Goal: Book appointment/travel/reservation

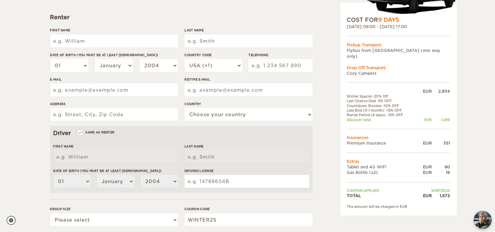
scroll to position [103, 0]
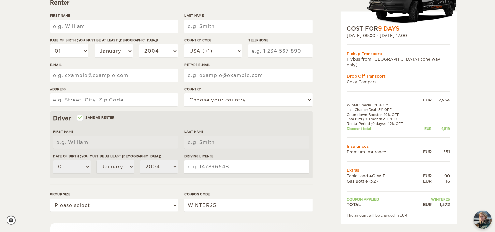
click at [123, 33] on div "First Name" at bounding box center [114, 25] width 128 height 24
click at [112, 27] on input "First Name" at bounding box center [114, 26] width 128 height 13
type input "Brady"
click at [215, 30] on input "Last Name" at bounding box center [249, 26] width 128 height 13
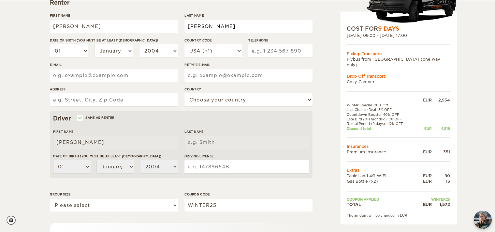
type input "Huseman"
click at [12, 77] on div "Expand Collapse Total 1,572 EUR Automatic 4x4 COST FOR 9 Days 18. Oct 2025 09:0…" at bounding box center [247, 109] width 495 height 424
click at [95, 44] on select "January February March April May June July August September October November De…" at bounding box center [114, 50] width 38 height 13
select select "10"
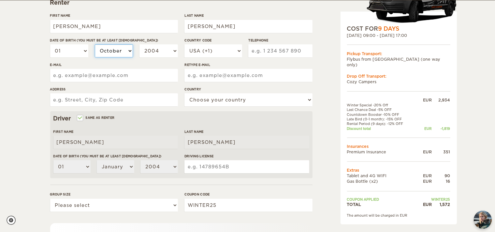
click option "October" at bounding box center [0, 0] width 0 height 0
select select "10"
click at [140, 44] on select "2004 2003 2002 2001 2000 1999 1998 1997 1996 1995 1994 1993 1992 1991 1990 1989…" at bounding box center [159, 50] width 38 height 13
select select "2000"
click option "2000" at bounding box center [0, 0] width 0 height 0
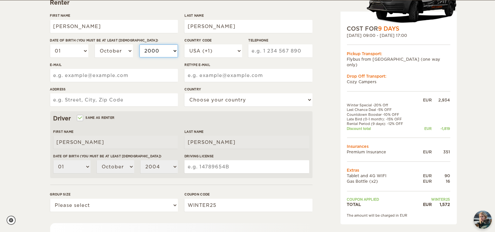
select select "2000"
click at [271, 53] on input "Telephone" at bounding box center [281, 50] width 64 height 13
type input "9404450474"
click at [133, 78] on input "E-mail" at bounding box center [114, 75] width 128 height 13
type input "bradyahuse@gmail.com"
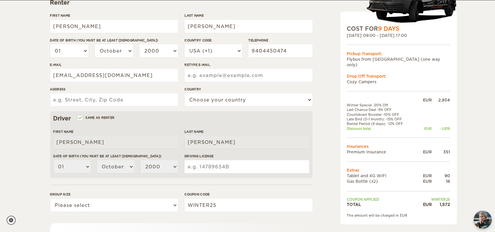
type input "bradyahuse@gmail.com"
type input "956 Countrybriar Lane"
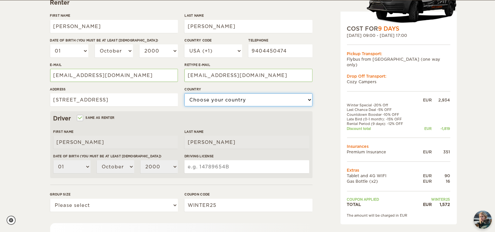
click at [185, 93] on select "Choose your country United States United Kingdom Germany Afghanistan Albania Al…" at bounding box center [249, 99] width 128 height 13
select select "222"
click option "United States" at bounding box center [0, 0] width 0 height 0
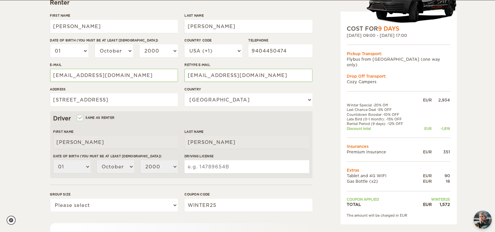
drag, startPoint x: 225, startPoint y: 164, endPoint x: 230, endPoint y: 166, distance: 5.0
click at [225, 164] on input "Driving License" at bounding box center [247, 166] width 125 height 13
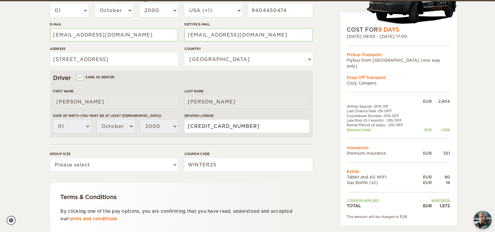
scroll to position [147, 0]
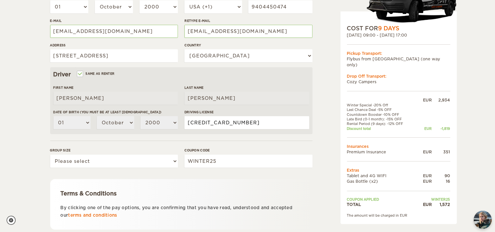
type input "4147098031299175"
click at [40, 145] on div "Expand Collapse Total 1,572 EUR Automatic 4x4 COST FOR 9 Days 18. Oct 2025 09:0…" at bounding box center [247, 65] width 495 height 424
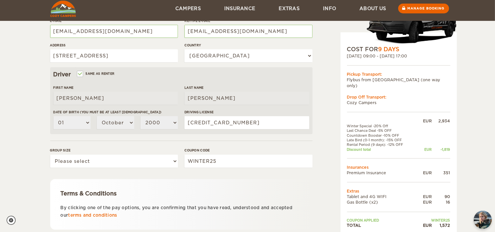
scroll to position [192, 0]
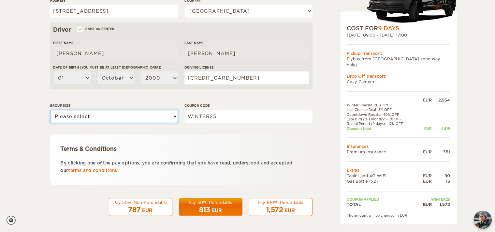
click at [50, 110] on select "Please select 1 2" at bounding box center [114, 116] width 128 height 13
select select "1"
click option "1" at bounding box center [0, 0] width 0 height 0
click at [42, 132] on div "Expand Collapse Total 1,572 EUR Automatic 4x4 COST FOR 9 Days 18. Oct 2025 09:0…" at bounding box center [247, 20] width 495 height 424
click at [155, 202] on div "Pay 50%, Non-Refundable" at bounding box center [140, 203] width 55 height 6
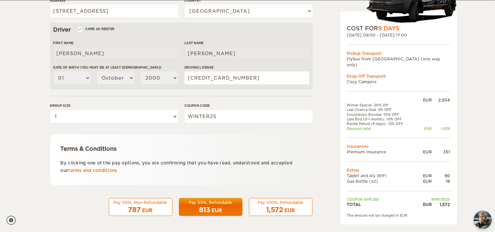
click at [145, 210] on div "EUR" at bounding box center [148, 210] width 10 height 7
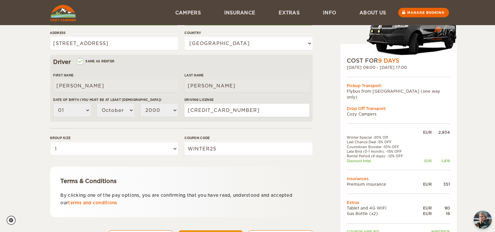
scroll to position [123, 0]
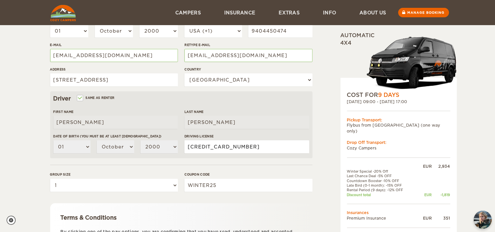
click at [220, 147] on input "4147098031299175" at bounding box center [247, 146] width 125 height 13
type input "172385655"
click at [30, 159] on div "Expand Collapse Total 1,572 EUR Automatic 4x4 COST FOR 9 Days 18. Oct 2025 09:0…" at bounding box center [247, 89] width 495 height 424
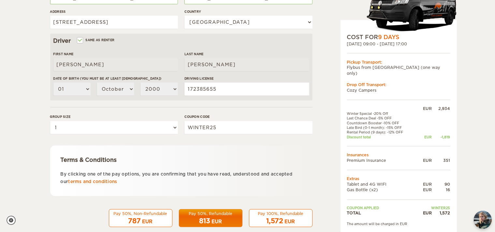
scroll to position [192, 0]
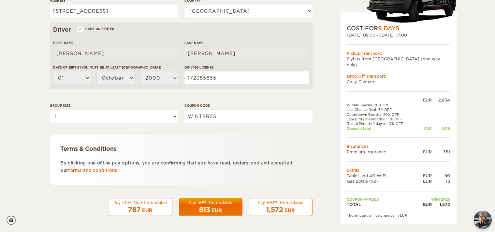
click at [150, 207] on div "EUR" at bounding box center [148, 210] width 10 height 7
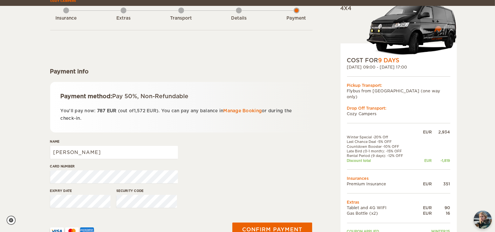
scroll to position [69, 0]
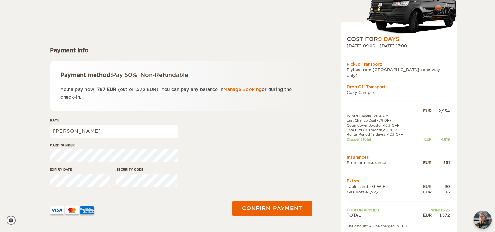
scroll to position [69, 0]
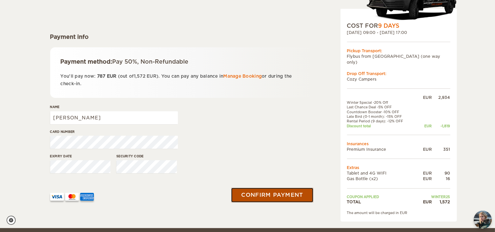
click at [258, 195] on button "Confirm payment" at bounding box center [273, 195] width 82 height 15
